Goal: Information Seeking & Learning: Learn about a topic

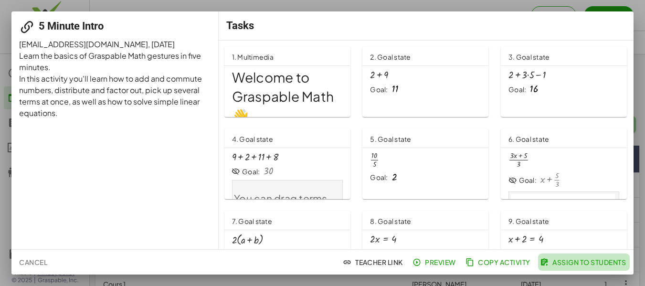
click at [572, 263] on span "Assign to Students" at bounding box center [584, 262] width 84 height 9
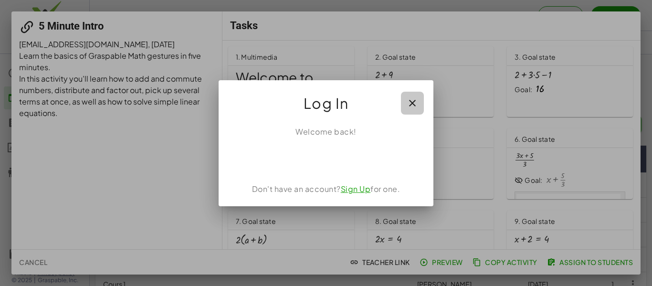
click at [415, 101] on icon "button" at bounding box center [412, 102] width 11 height 11
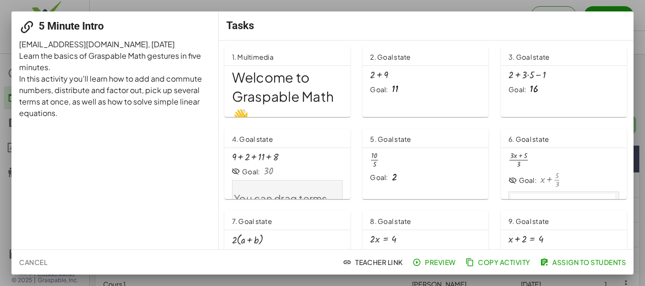
click at [421, 264] on span "Preview" at bounding box center [435, 262] width 42 height 9
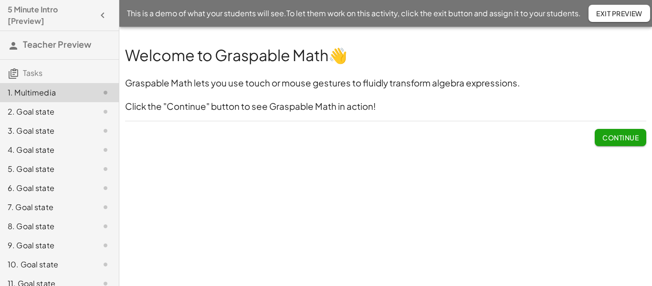
click at [608, 136] on span "Continue" at bounding box center [620, 137] width 36 height 9
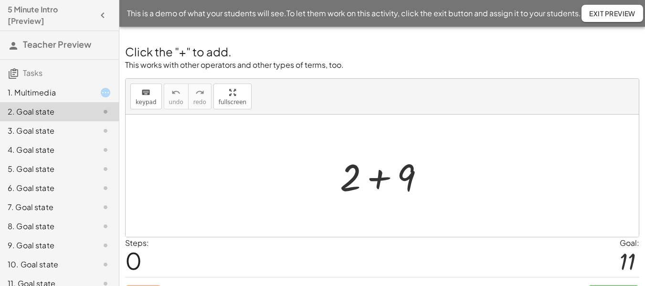
click at [376, 179] on div at bounding box center [386, 175] width 102 height 49
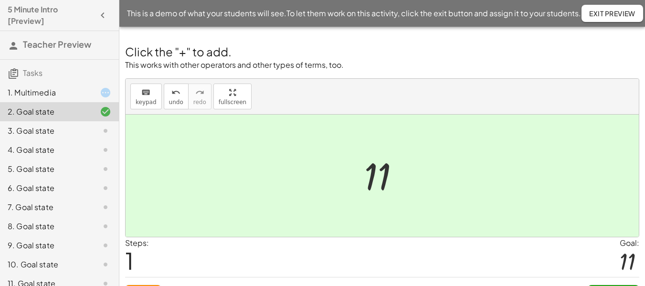
scroll to position [22, 0]
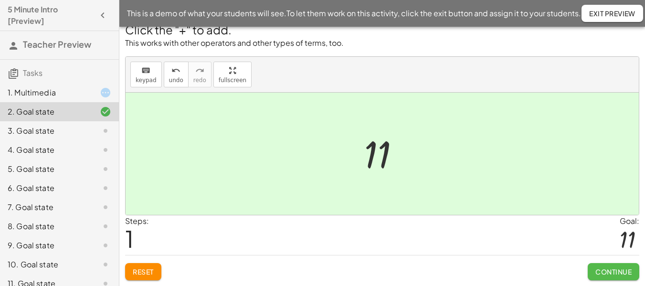
click at [619, 272] on span "Continue" at bounding box center [613, 271] width 36 height 9
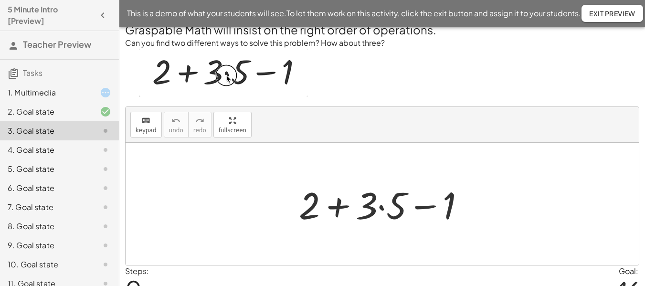
click at [343, 210] on div at bounding box center [385, 203] width 183 height 49
click at [338, 210] on div at bounding box center [385, 203] width 183 height 49
click at [380, 209] on div at bounding box center [385, 203] width 183 height 49
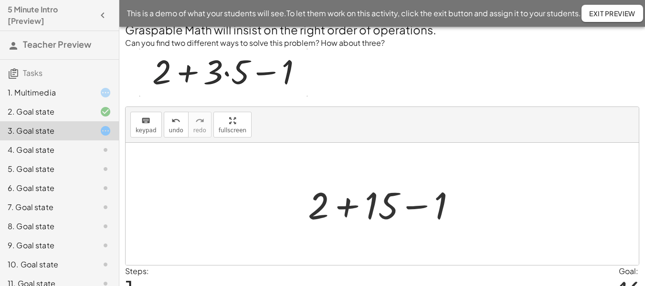
click at [344, 208] on div at bounding box center [386, 203] width 166 height 49
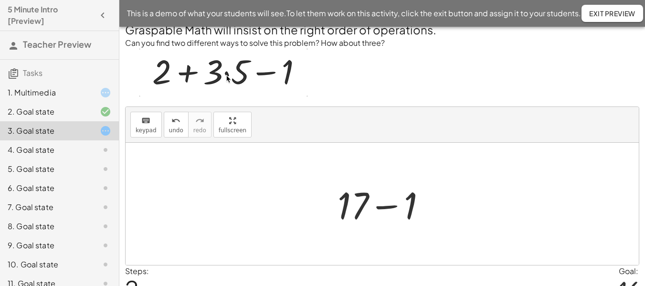
click at [387, 208] on div at bounding box center [386, 203] width 106 height 49
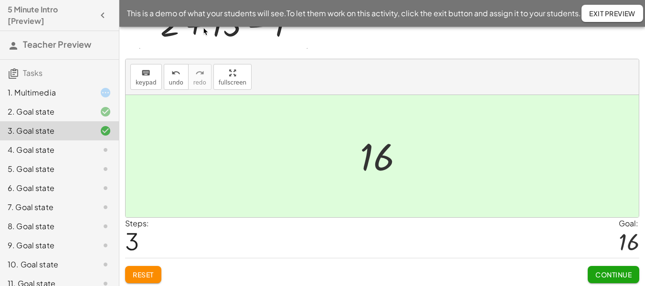
scroll to position [73, 0]
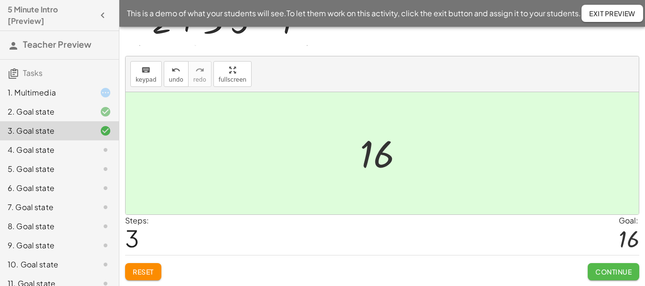
click at [611, 269] on span "Continue" at bounding box center [613, 271] width 36 height 9
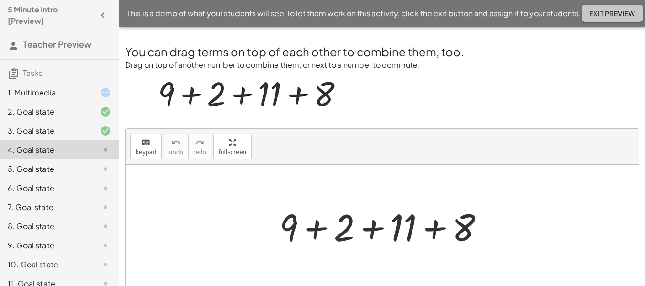
click at [602, 11] on span "Exit Preview" at bounding box center [612, 13] width 46 height 9
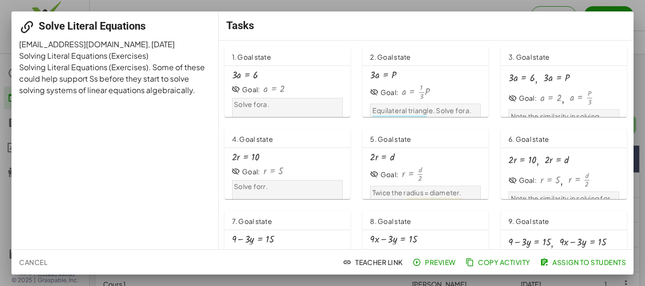
click at [293, 79] on div "· 3 · a = 6" at bounding box center [287, 75] width 111 height 10
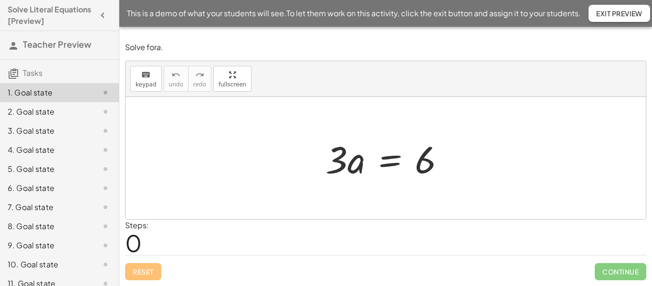
click at [356, 165] on div at bounding box center [389, 158] width 137 height 49
click at [334, 163] on div at bounding box center [389, 158] width 137 height 49
click at [429, 158] on div at bounding box center [389, 158] width 137 height 49
click at [335, 178] on div at bounding box center [389, 158] width 137 height 49
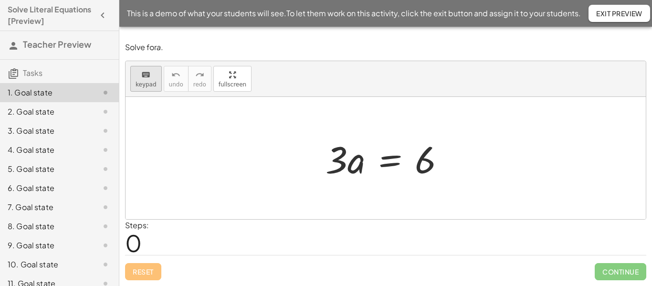
click at [142, 83] on span "keypad" at bounding box center [146, 84] width 21 height 7
click at [340, 166] on div at bounding box center [389, 158] width 137 height 49
drag, startPoint x: 147, startPoint y: 76, endPoint x: 142, endPoint y: 77, distance: 4.8
click at [142, 77] on icon "keyboard" at bounding box center [145, 74] width 9 height 11
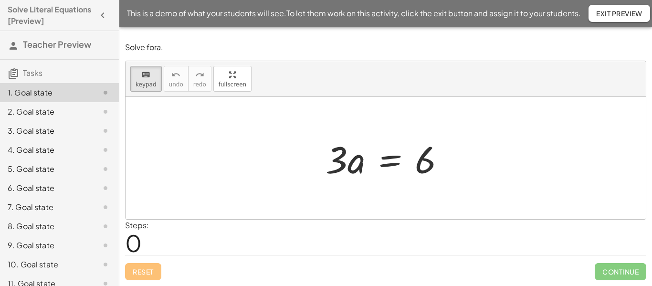
click at [167, 47] on p "Solve for a ." at bounding box center [385, 47] width 521 height 11
click at [611, 13] on span "Exit Preview" at bounding box center [619, 13] width 46 height 9
